Goal: Information Seeking & Learning: Learn about a topic

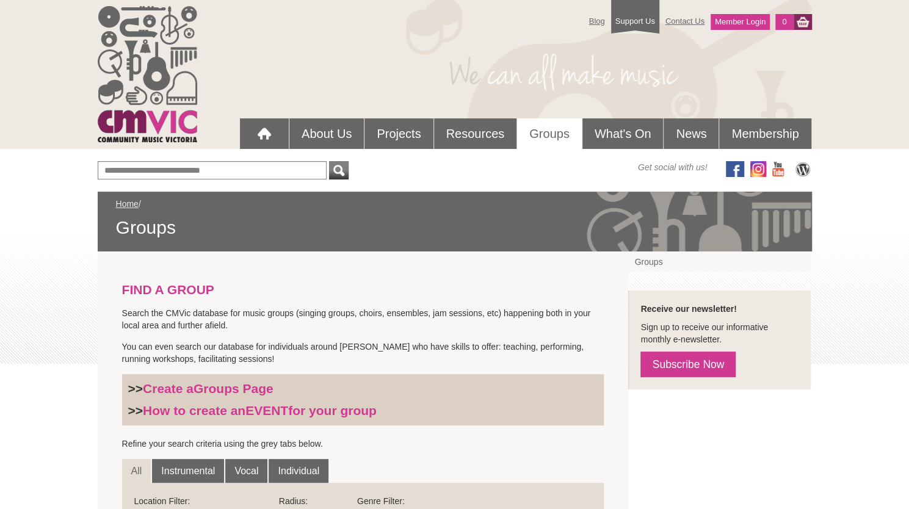
scroll to position [324, 0]
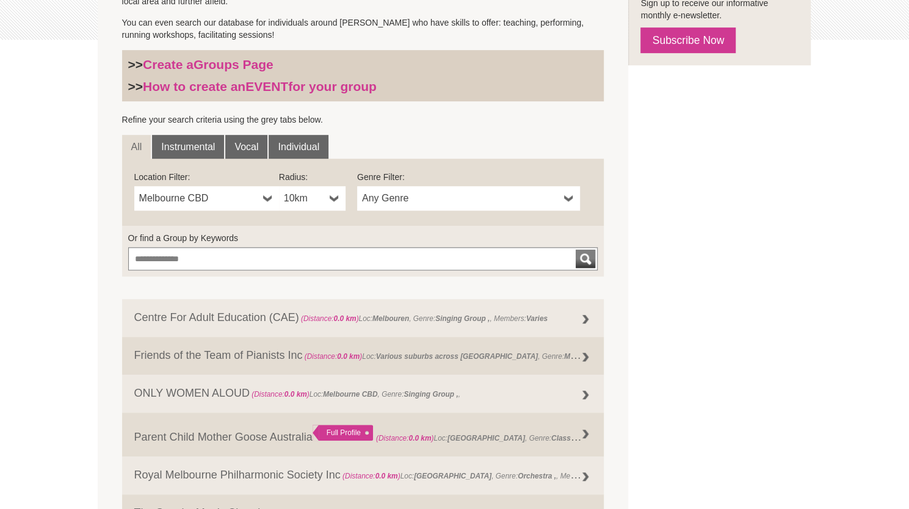
click at [232, 192] on span "Melbourne CBD" at bounding box center [198, 198] width 119 height 15
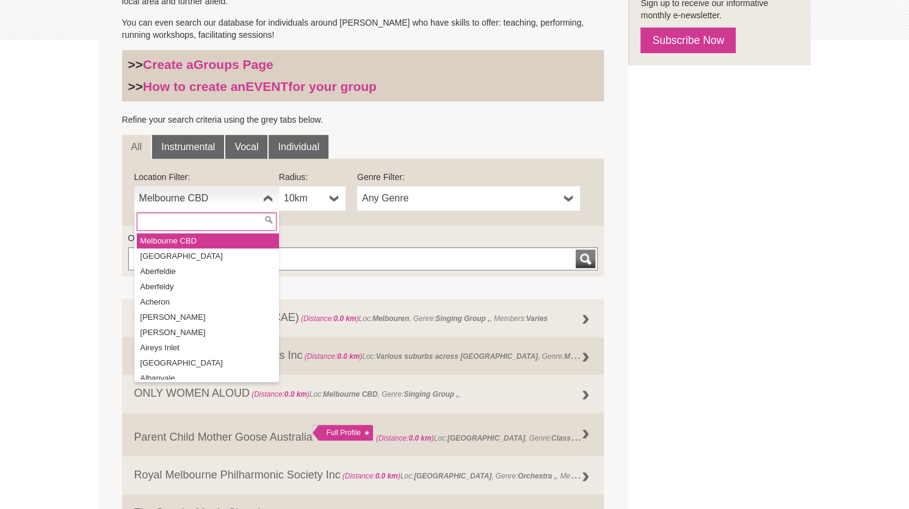
click at [226, 225] on input "text" at bounding box center [207, 222] width 140 height 18
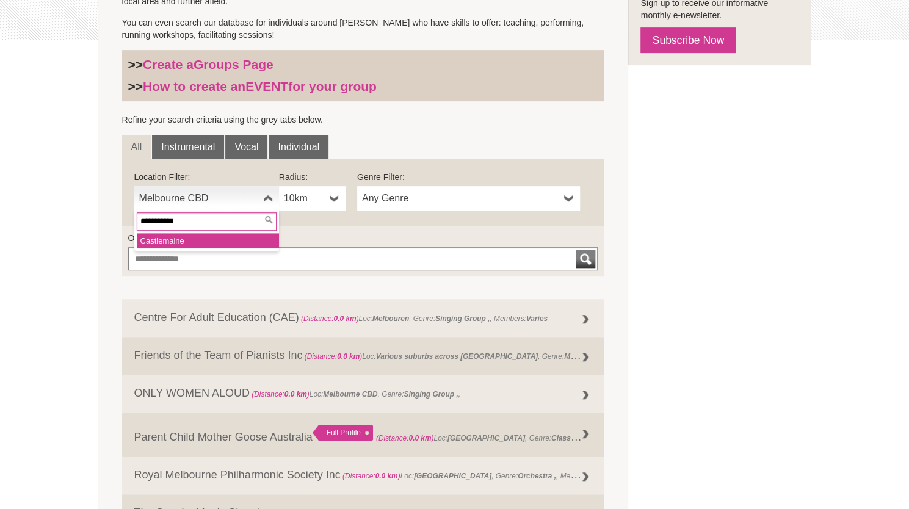
type input "**********"
click at [213, 242] on li "Castlemaine" at bounding box center [208, 240] width 142 height 15
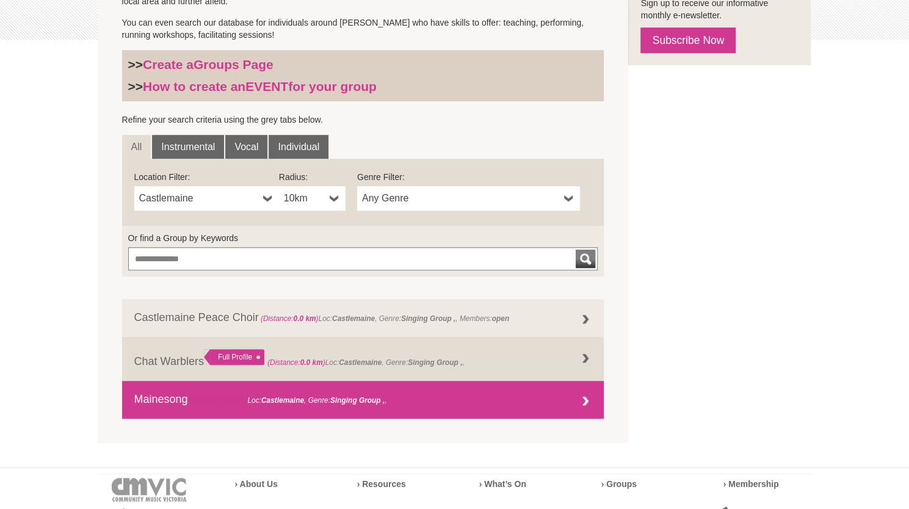
click at [186, 398] on link "Mainesong (Distance: 0.0 km ) Loc: Castlemaine , Genre: Singing Group ," at bounding box center [363, 400] width 482 height 38
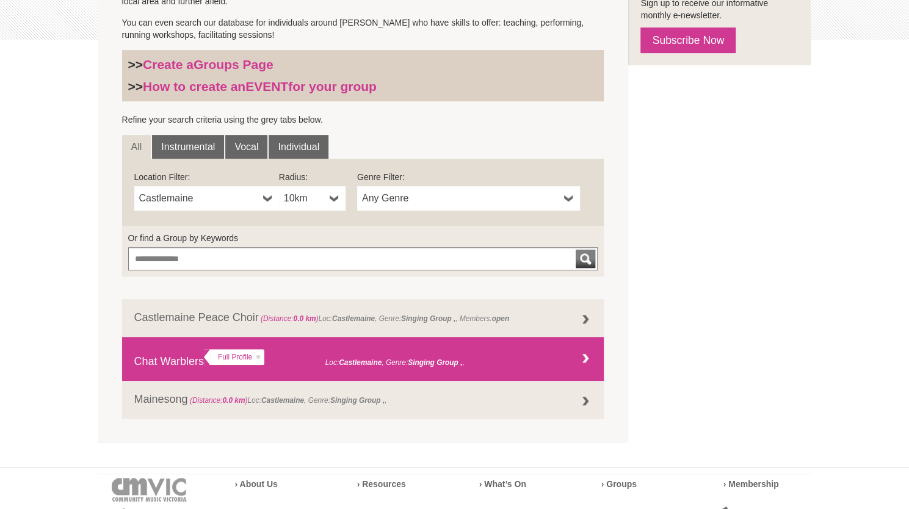
click at [176, 364] on link "Chat Warblers Full Profile (Distance: 0.0 km ) Loc: Castlemaine , Genre: ," at bounding box center [363, 359] width 482 height 44
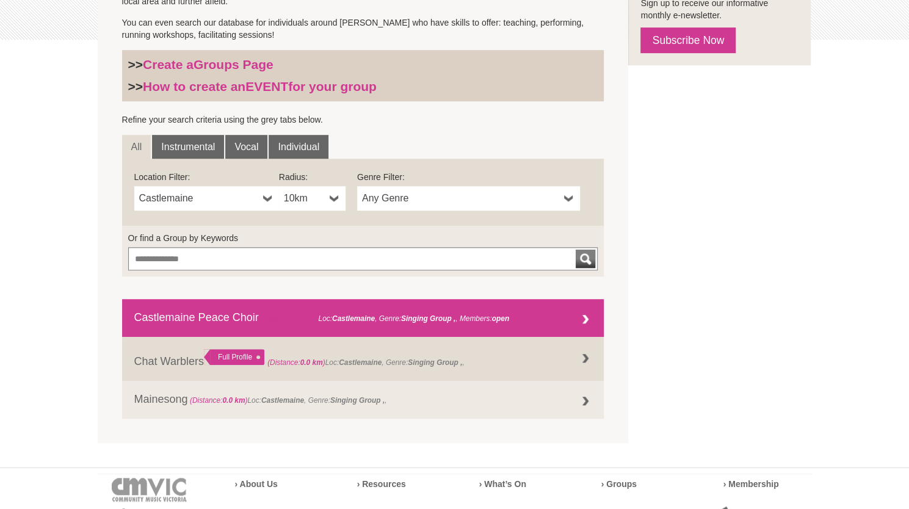
click at [181, 321] on link "Castlemaine Peace Choir (Distance: 0.0 km ) Loc: Castlemaine , Genre: Singing G…" at bounding box center [363, 318] width 482 height 38
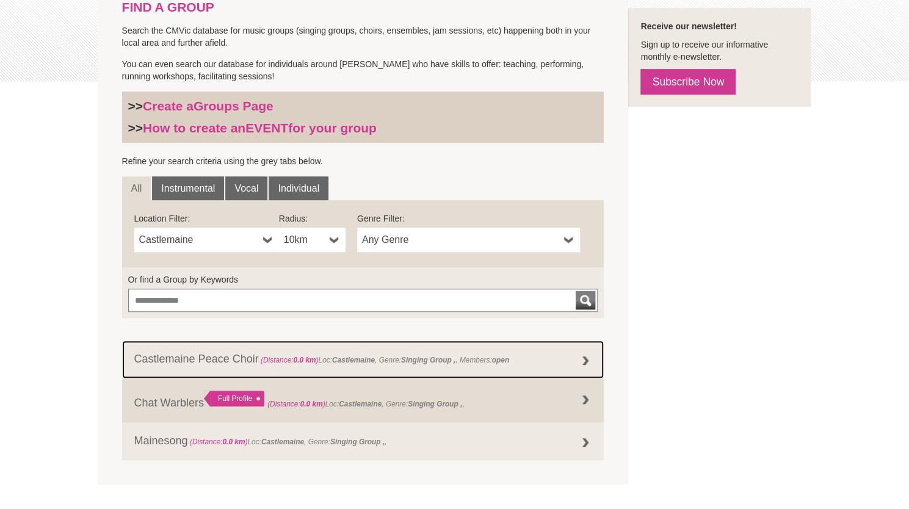
scroll to position [283, 0]
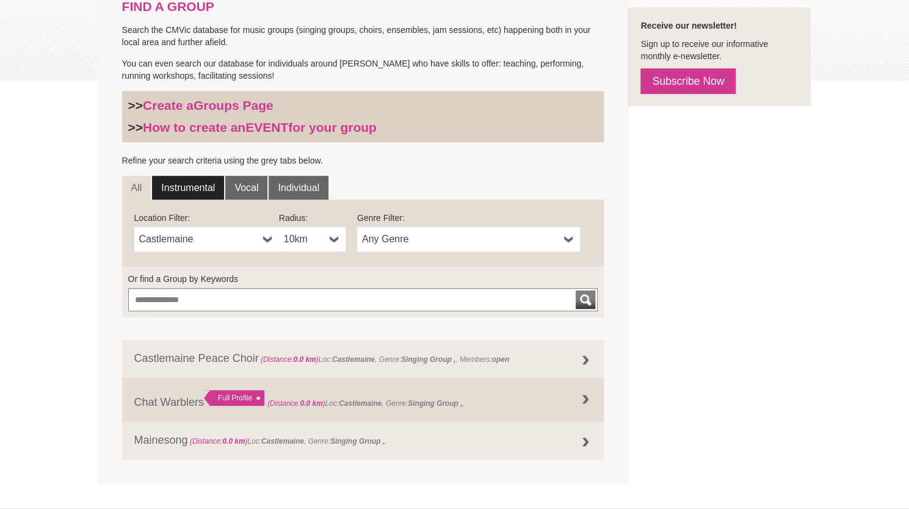
click at [188, 187] on link "Instrumental" at bounding box center [188, 188] width 72 height 24
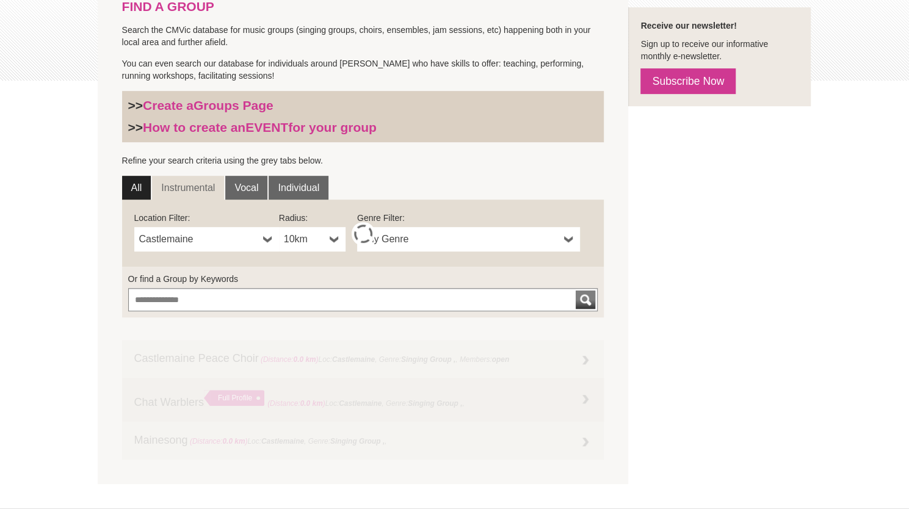
click at [136, 186] on link "All" at bounding box center [136, 188] width 29 height 24
click at [186, 236] on span "Castlemaine" at bounding box center [198, 239] width 119 height 15
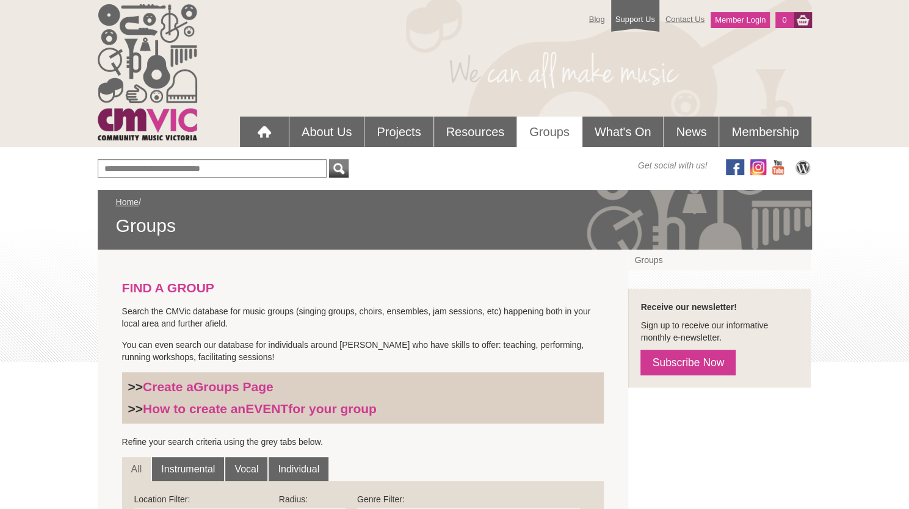
scroll to position [0, 0]
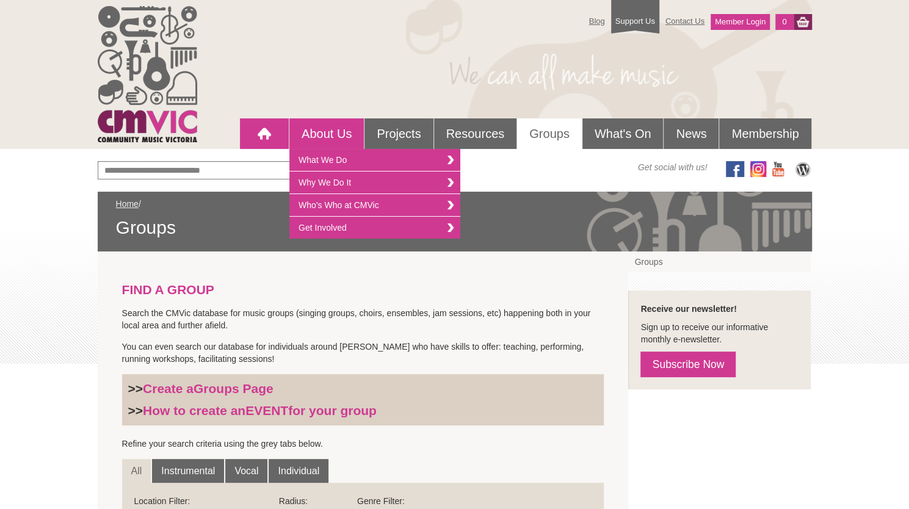
click at [277, 136] on link at bounding box center [264, 133] width 49 height 31
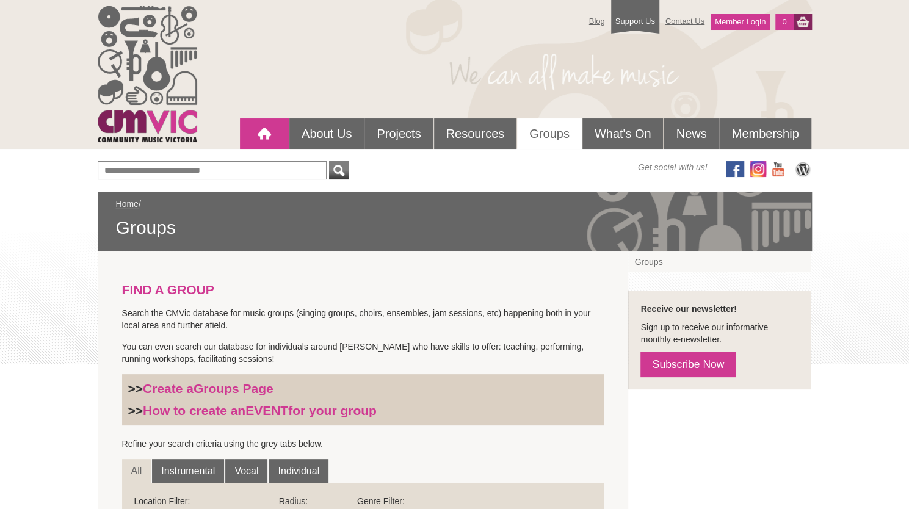
click at [256, 126] on div at bounding box center [264, 134] width 24 height 24
click at [265, 126] on div at bounding box center [264, 134] width 24 height 24
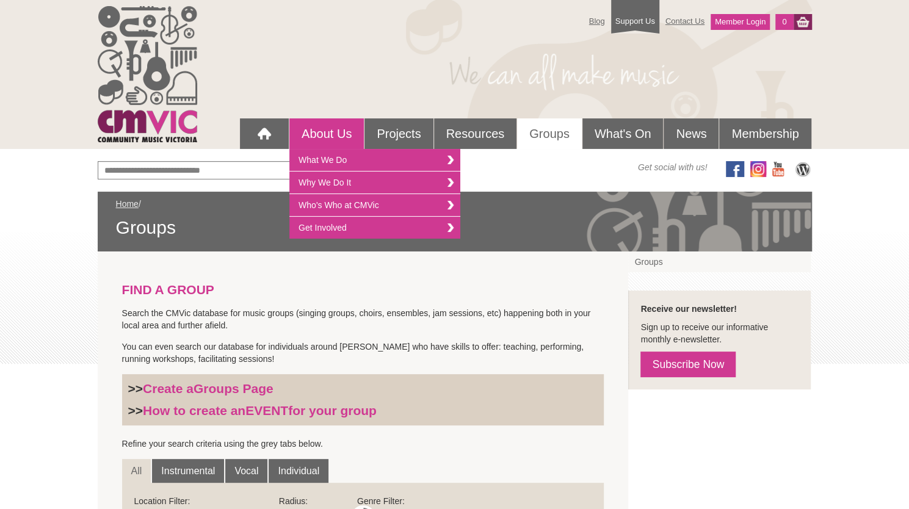
click at [316, 130] on link "About Us" at bounding box center [326, 133] width 74 height 31
click at [331, 156] on link "What We Do" at bounding box center [374, 160] width 171 height 23
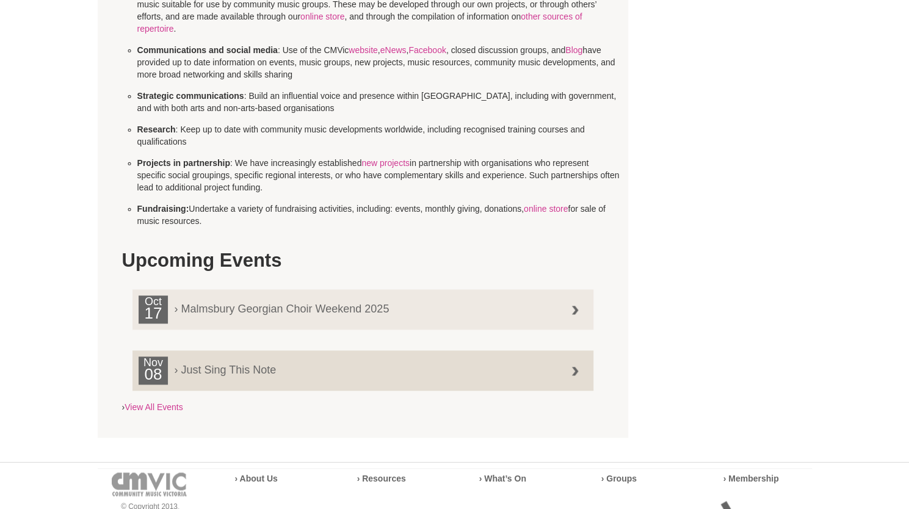
scroll to position [705, 0]
click at [176, 402] on link "View All Events" at bounding box center [154, 406] width 58 height 10
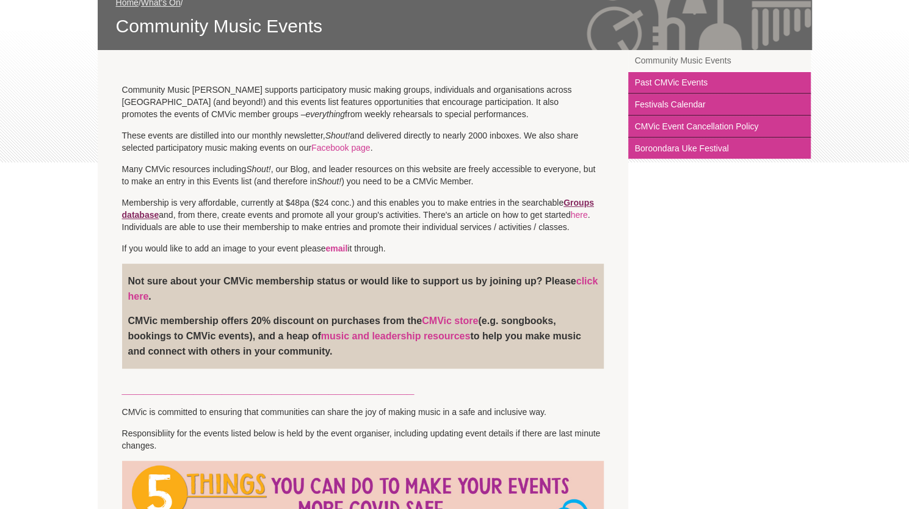
scroll to position [203, 0]
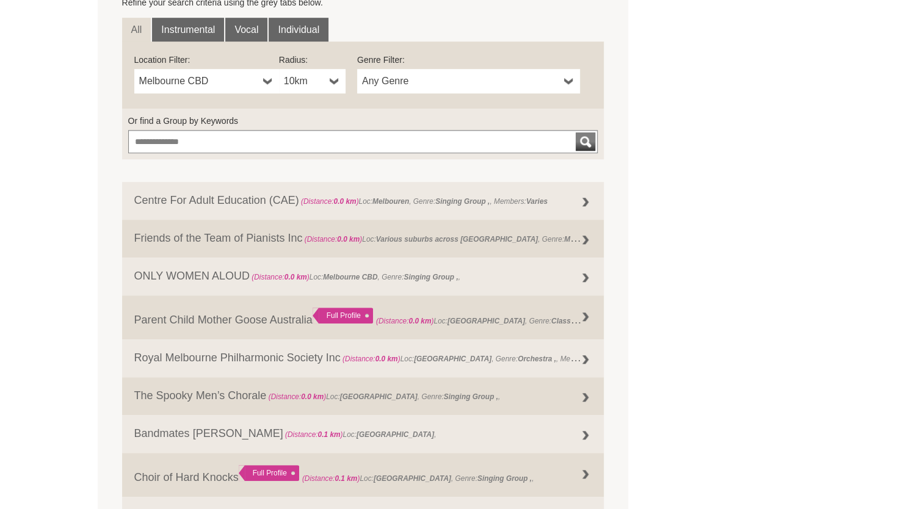
scroll to position [442, 0]
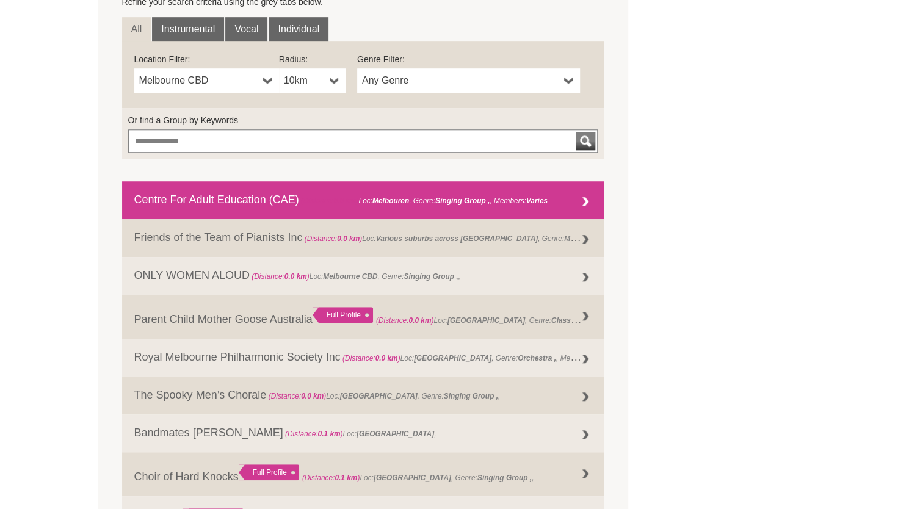
click at [463, 197] on strong "Singing Group ," at bounding box center [462, 201] width 54 height 9
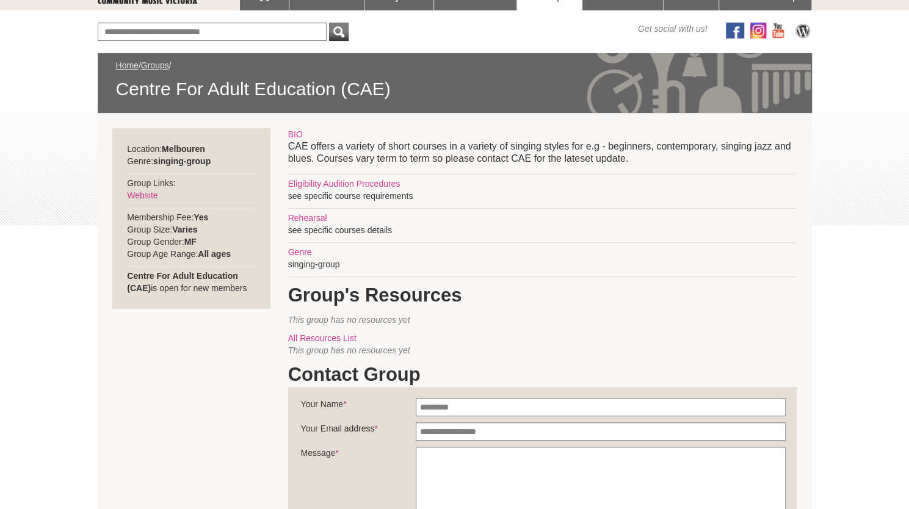
scroll to position [144, 0]
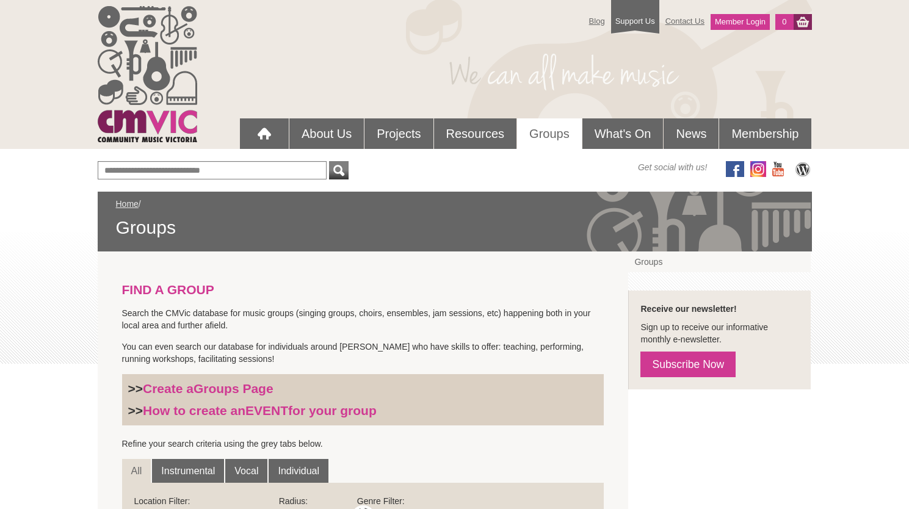
scroll to position [441, 0]
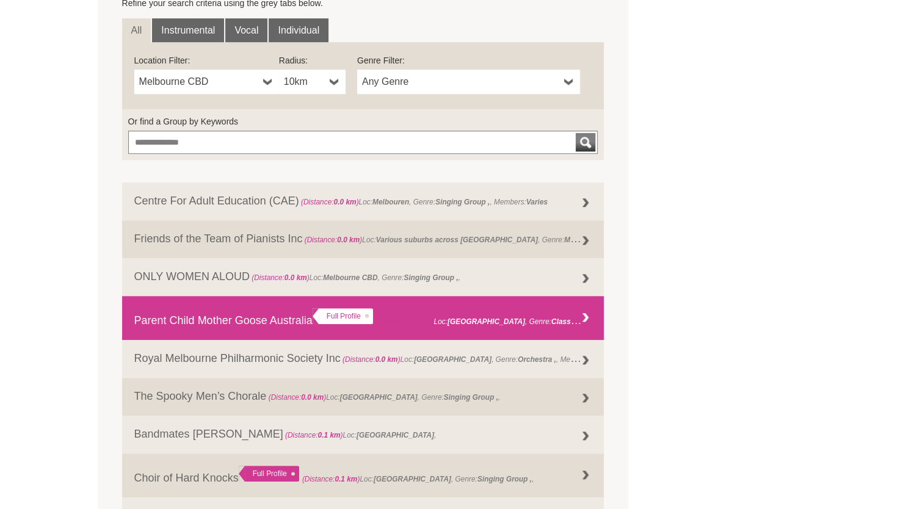
click at [199, 326] on link "Parent Child Mother Goose Australia Full Profile (Distance: 0.0 km ) Loc: Melbo…" at bounding box center [363, 318] width 482 height 44
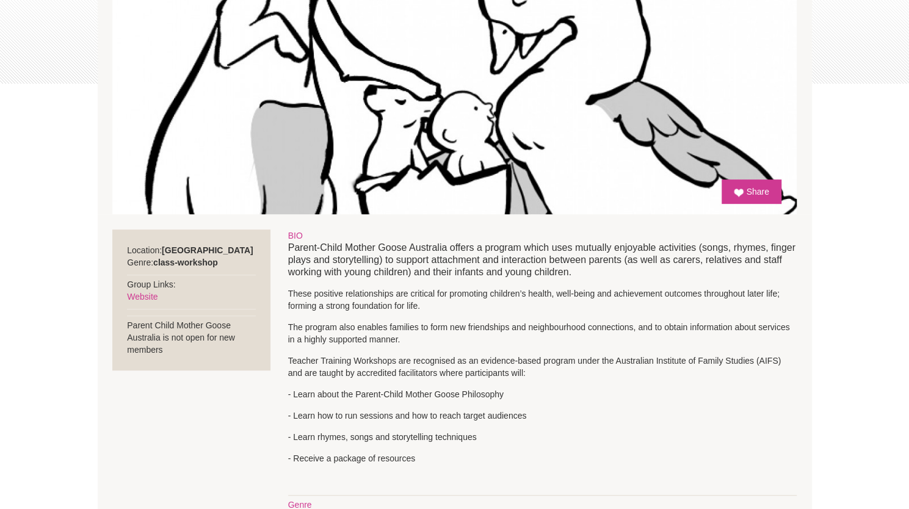
scroll to position [211, 0]
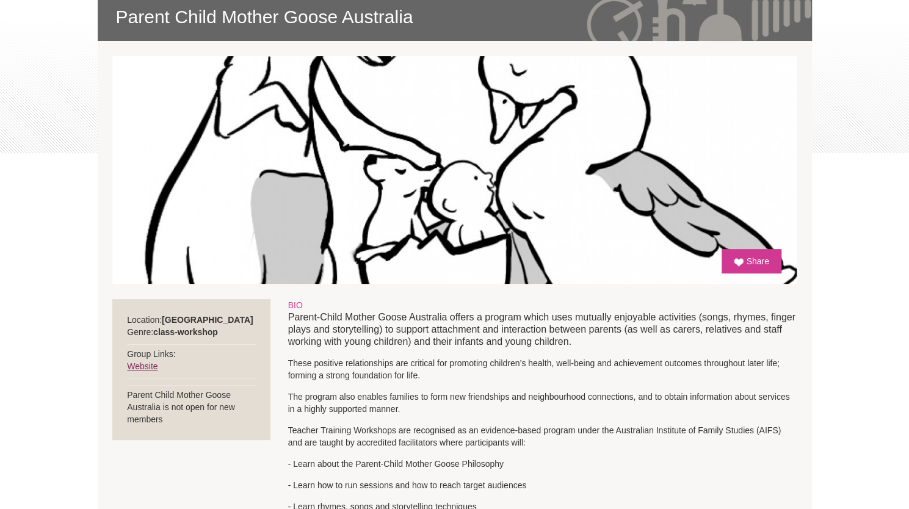
click at [140, 368] on link "Website" at bounding box center [142, 366] width 31 height 10
